Goal: Transaction & Acquisition: Purchase product/service

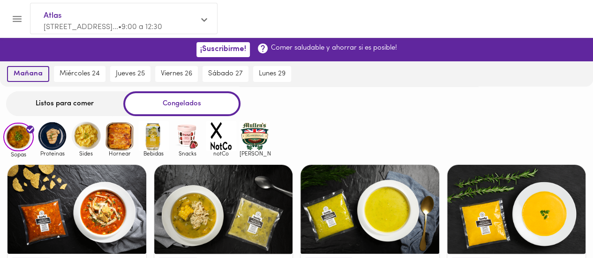
click at [35, 75] on span "mañana" at bounding box center [28, 74] width 29 height 8
click at [175, 102] on div "Congelados" at bounding box center [181, 103] width 117 height 25
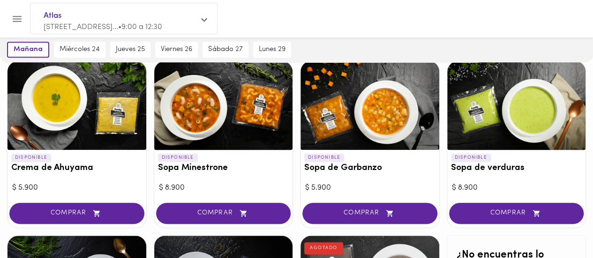
scroll to position [468, 0]
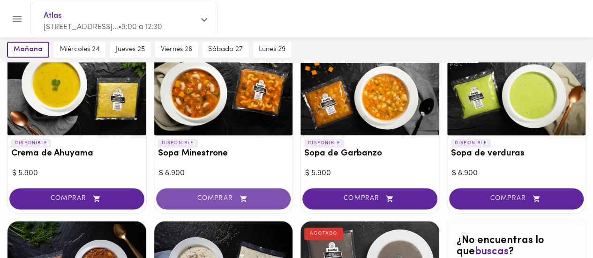
click at [225, 195] on span "COMPRAR" at bounding box center [223, 199] width 111 height 8
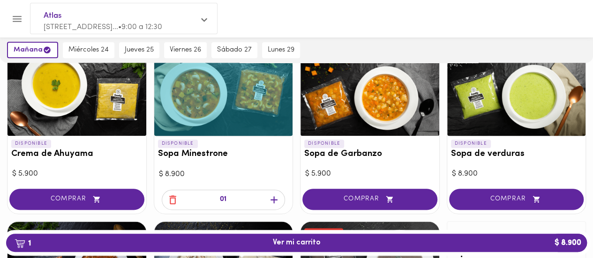
scroll to position [469, 0]
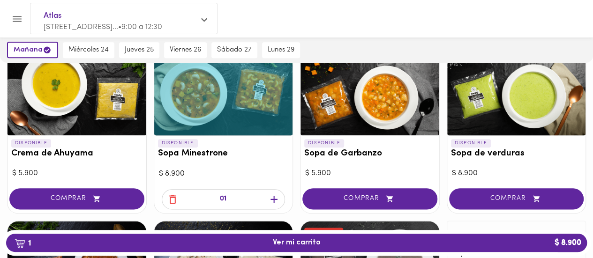
click at [271, 197] on icon "button" at bounding box center [274, 199] width 12 height 12
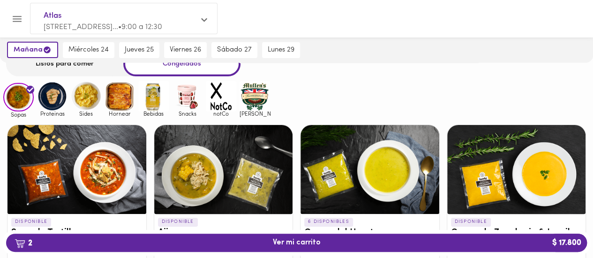
scroll to position [0, 0]
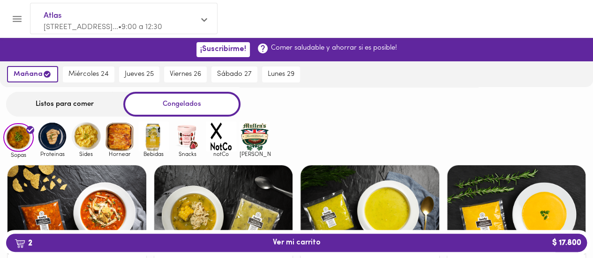
click at [59, 135] on img at bounding box center [52, 136] width 30 height 30
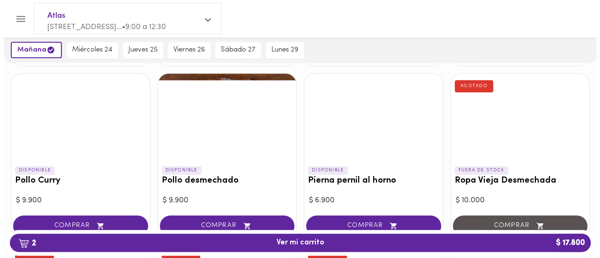
scroll to position [281, 0]
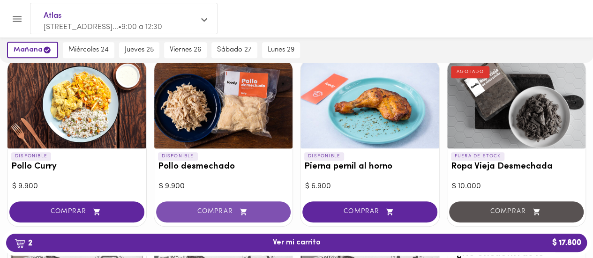
click at [215, 206] on button "COMPRAR" at bounding box center [223, 211] width 135 height 21
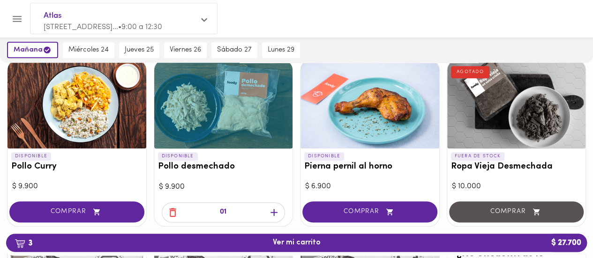
click at [274, 208] on icon "button" at bounding box center [274, 213] width 12 height 12
click at [303, 243] on span "4 Ver mi carrito $ 37.600" at bounding box center [297, 242] width 48 height 9
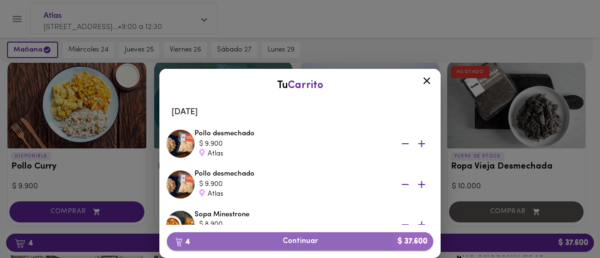
click at [301, 241] on span "4 Continuar $ 37.600" at bounding box center [299, 241] width 251 height 9
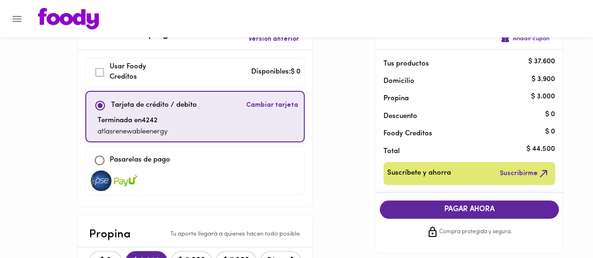
scroll to position [94, 0]
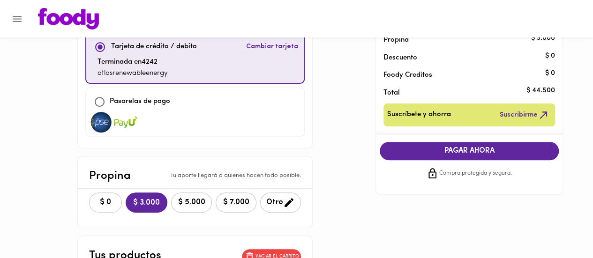
click at [95, 202] on span "$ 0" at bounding box center [105, 202] width 21 height 9
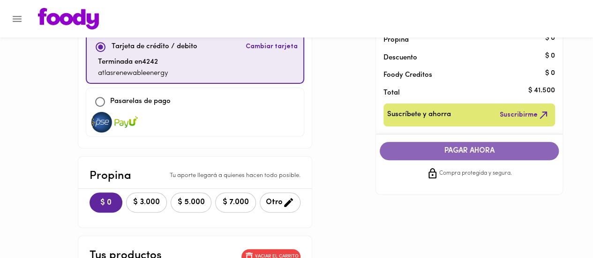
click at [426, 149] on span "PAGAR AHORA" at bounding box center [469, 151] width 160 height 9
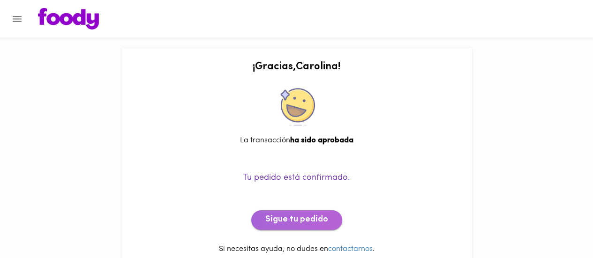
click at [303, 216] on span "Sigue tu pedido" at bounding box center [296, 220] width 63 height 10
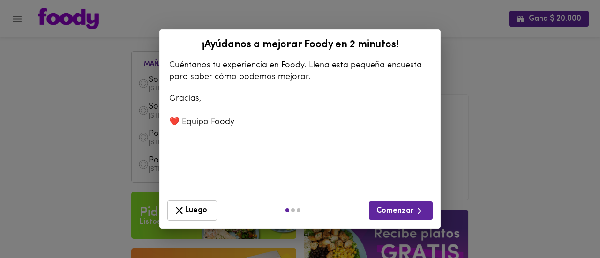
click at [191, 214] on span "Luego" at bounding box center [191, 211] width 37 height 12
